Goal: Information Seeking & Learning: Find specific fact

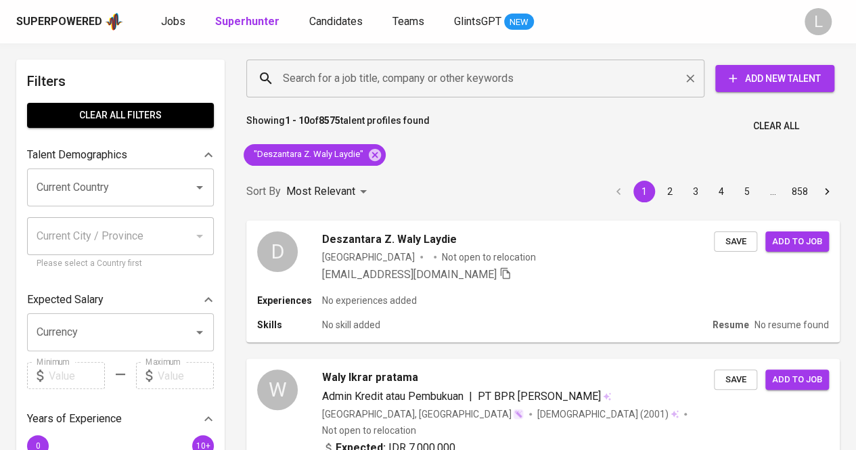
click at [413, 83] on input "Search for a job title, company or other keywords" at bounding box center [479, 79] width 399 height 26
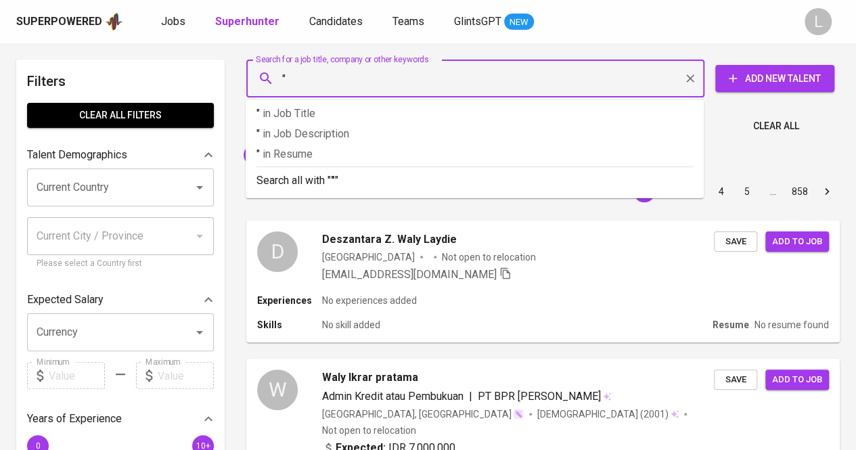
click at [413, 83] on input """ at bounding box center [479, 79] width 399 height 26
paste input "text"
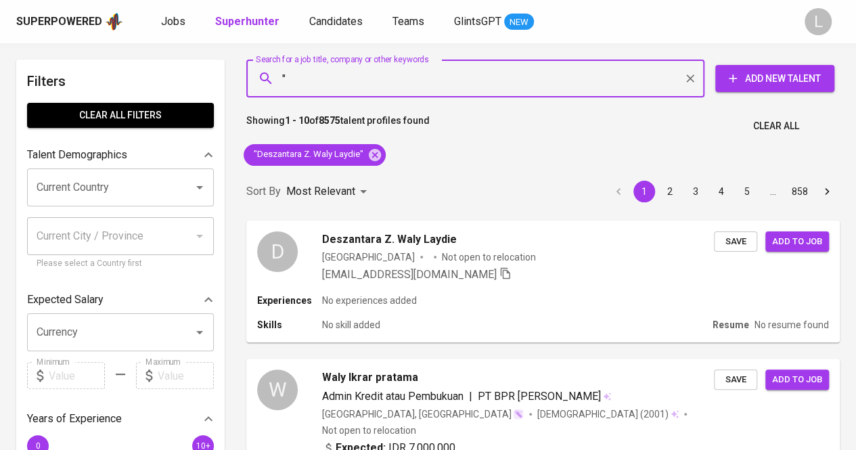
paste input "[PERSON_NAME]"
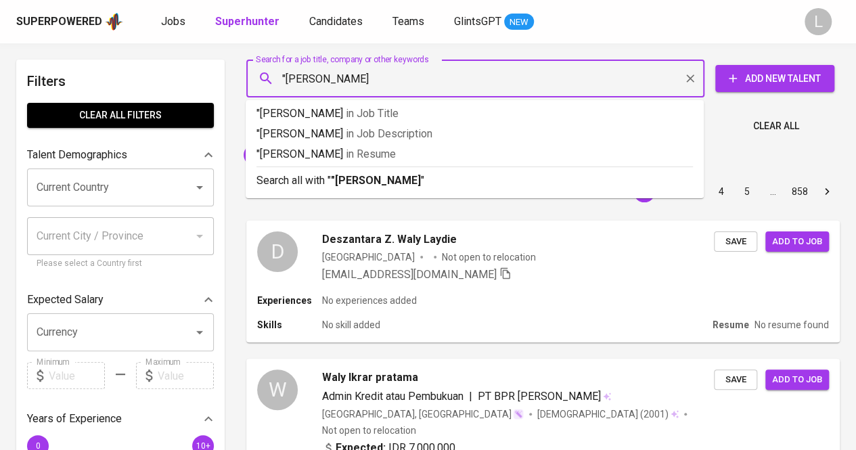
type input ""[PERSON_NAME]""
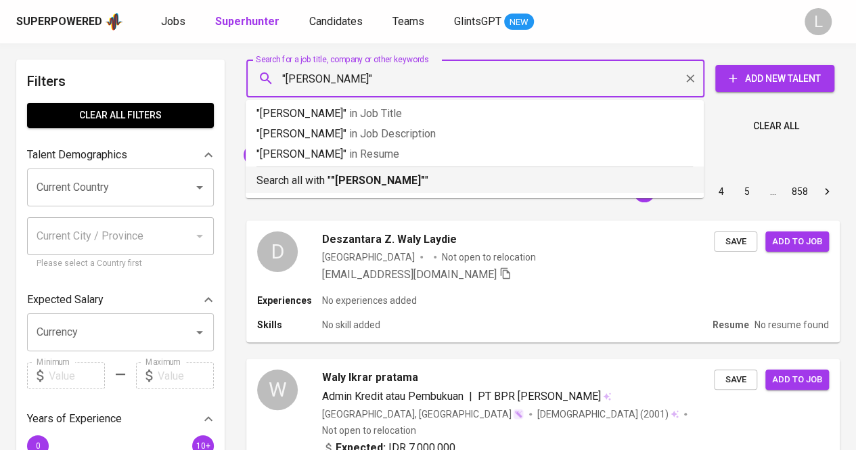
click at [383, 176] on b ""[PERSON_NAME]"" at bounding box center [378, 180] width 94 height 13
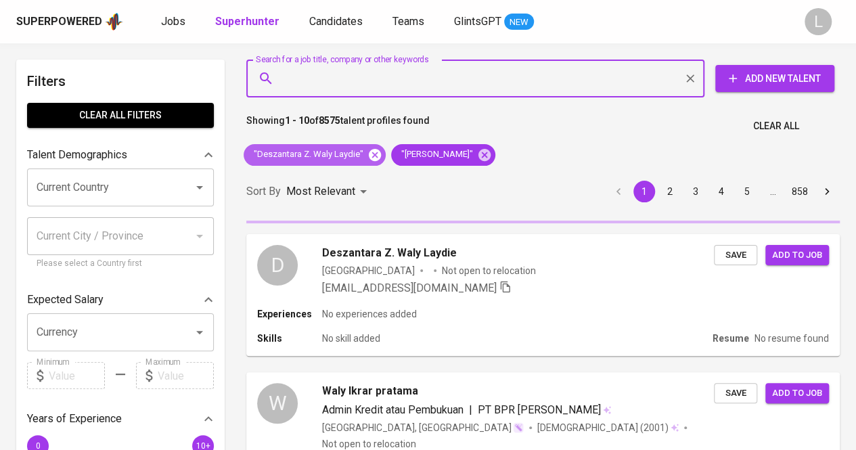
click at [370, 155] on icon at bounding box center [375, 154] width 12 height 12
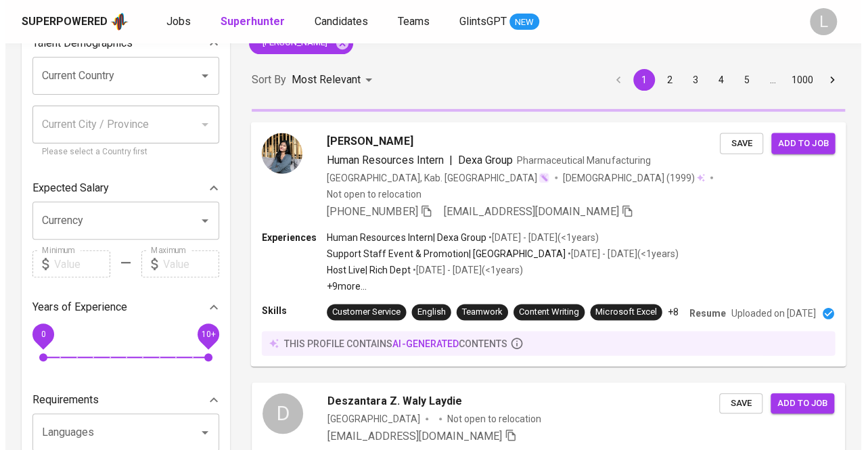
scroll to position [112, 0]
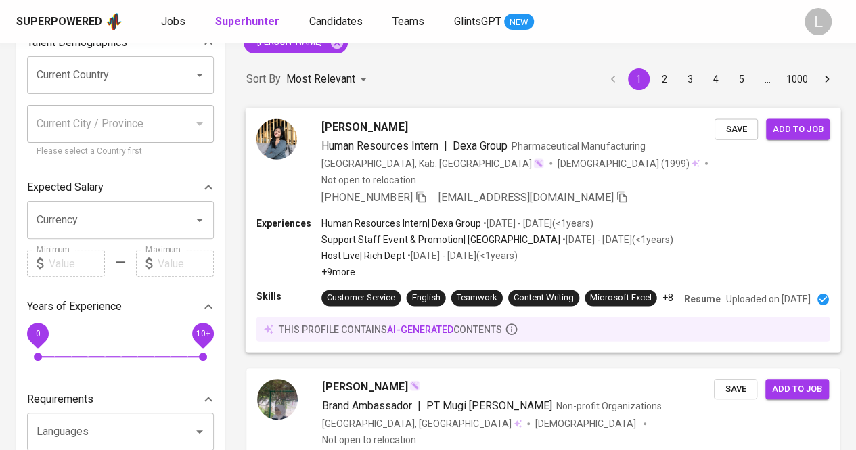
click at [345, 117] on div "[PERSON_NAME] Human Resources Intern | Dexa Group Pharmaceutical Manufacturing …" at bounding box center [544, 162] width 596 height 109
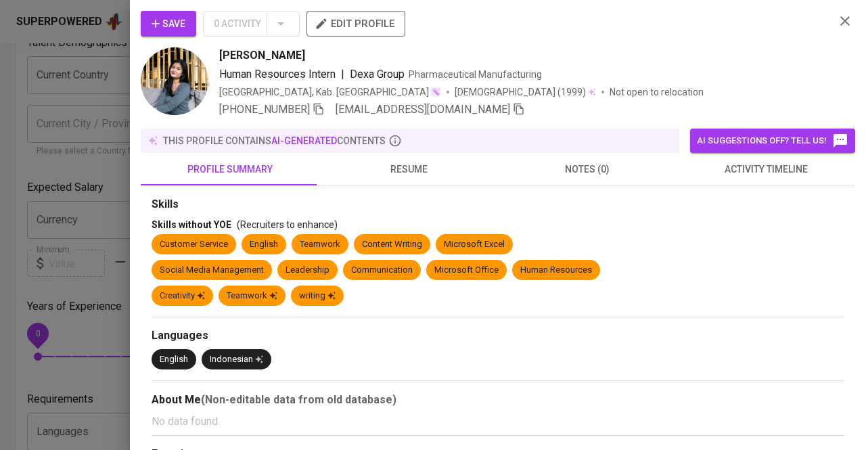
click at [401, 160] on button "resume" at bounding box center [408, 169] width 179 height 32
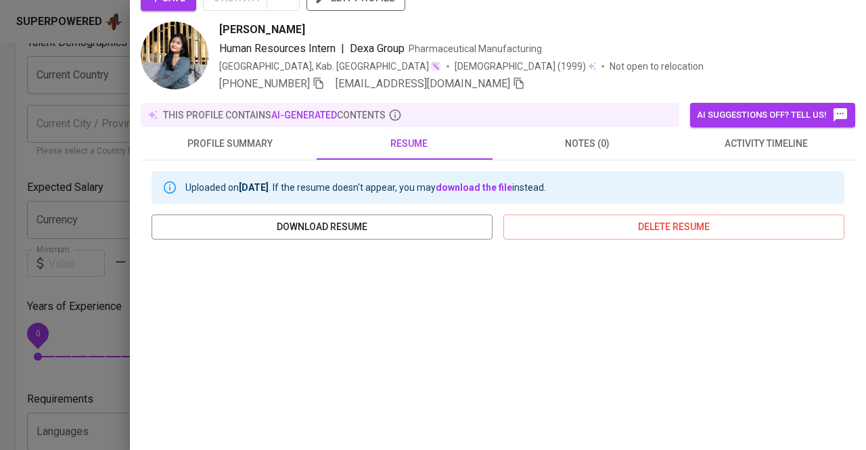
scroll to position [24, 0]
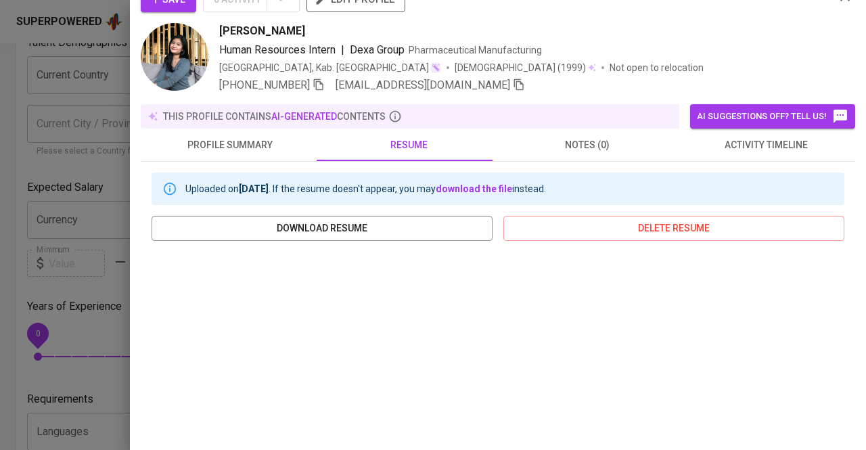
click at [317, 85] on icon "button" at bounding box center [318, 85] width 9 height 12
